Goal: Transaction & Acquisition: Purchase product/service

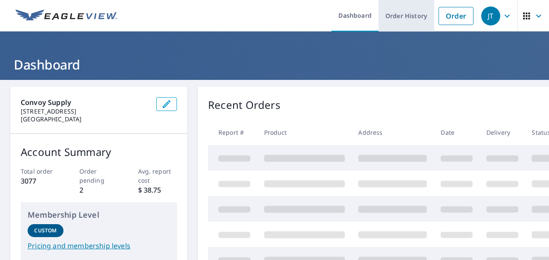
click at [406, 18] on link "Order History" at bounding box center [407, 16] width 56 height 32
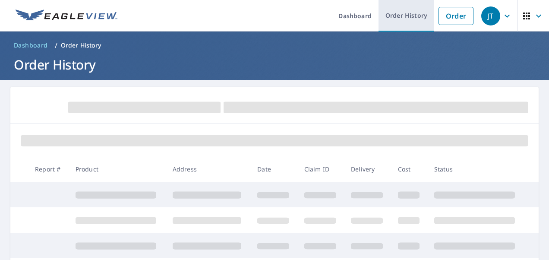
click at [394, 14] on link "Order History" at bounding box center [407, 16] width 56 height 32
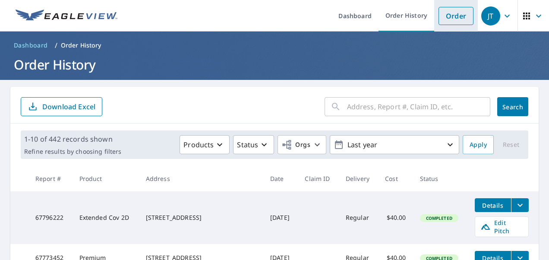
click at [457, 15] on link "Order" at bounding box center [456, 16] width 35 height 18
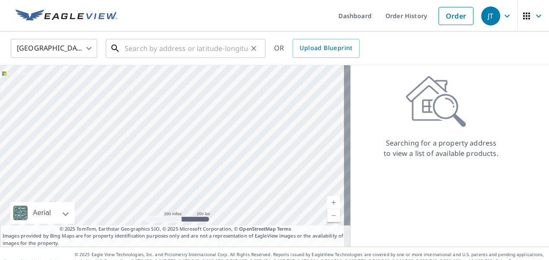
click at [224, 52] on input "text" at bounding box center [186, 48] width 123 height 24
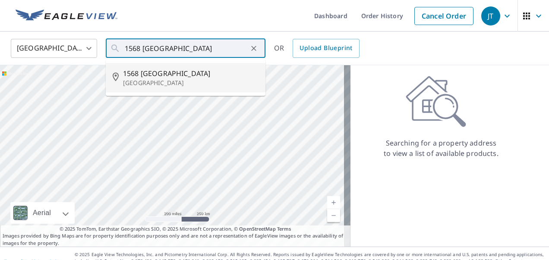
type input "[STREET_ADDRESS]"
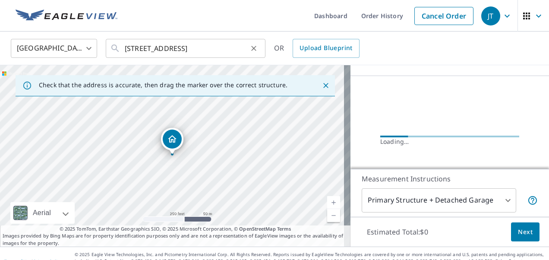
scroll to position [81, 0]
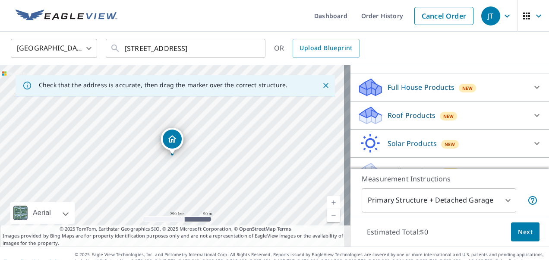
click at [425, 115] on p "Roof Products" at bounding box center [412, 115] width 48 height 10
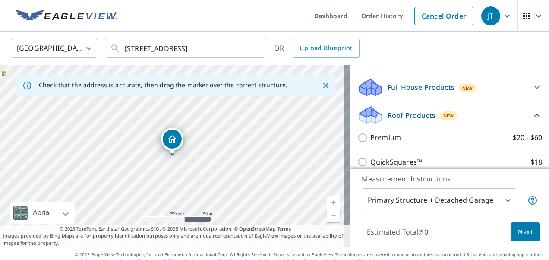
click at [391, 136] on p "Premium" at bounding box center [386, 137] width 31 height 11
click at [371, 136] on input "Premium $20 - $60" at bounding box center [364, 138] width 13 height 10
checkbox input "true"
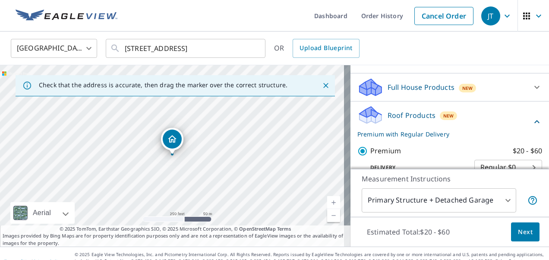
click at [521, 231] on span "Next" at bounding box center [525, 232] width 15 height 11
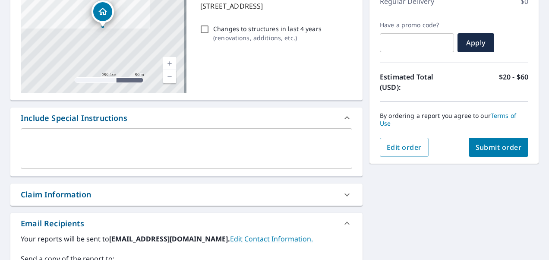
scroll to position [173, 0]
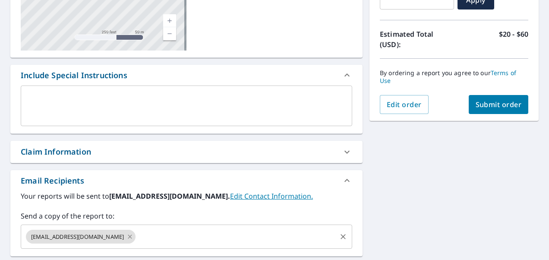
click at [127, 234] on icon at bounding box center [130, 237] width 7 height 10
checkbox input "true"
click at [109, 235] on input "text" at bounding box center [180, 237] width 311 height 16
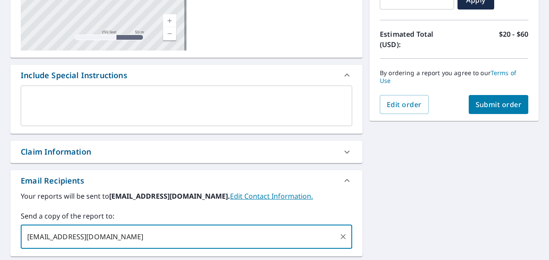
click at [54, 237] on input "[EMAIL_ADDRESS][DOMAIN_NAME]" at bounding box center [180, 237] width 311 height 16
type input "[EMAIL_ADDRESS][DOMAIN_NAME]"
click at [206, 241] on input "[EMAIL_ADDRESS][DOMAIN_NAME]" at bounding box center [180, 237] width 311 height 16
checkbox input "true"
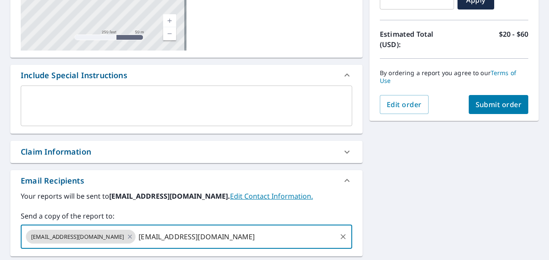
type input "[EMAIL_ADDRESS][DOMAIN_NAME]"
checkbox input "true"
type input "[EMAIL_ADDRESS][DOMAIN_NAME]"
click at [520, 105] on button "Submit order" at bounding box center [499, 104] width 60 height 19
checkbox input "true"
